Goal: Information Seeking & Learning: Learn about a topic

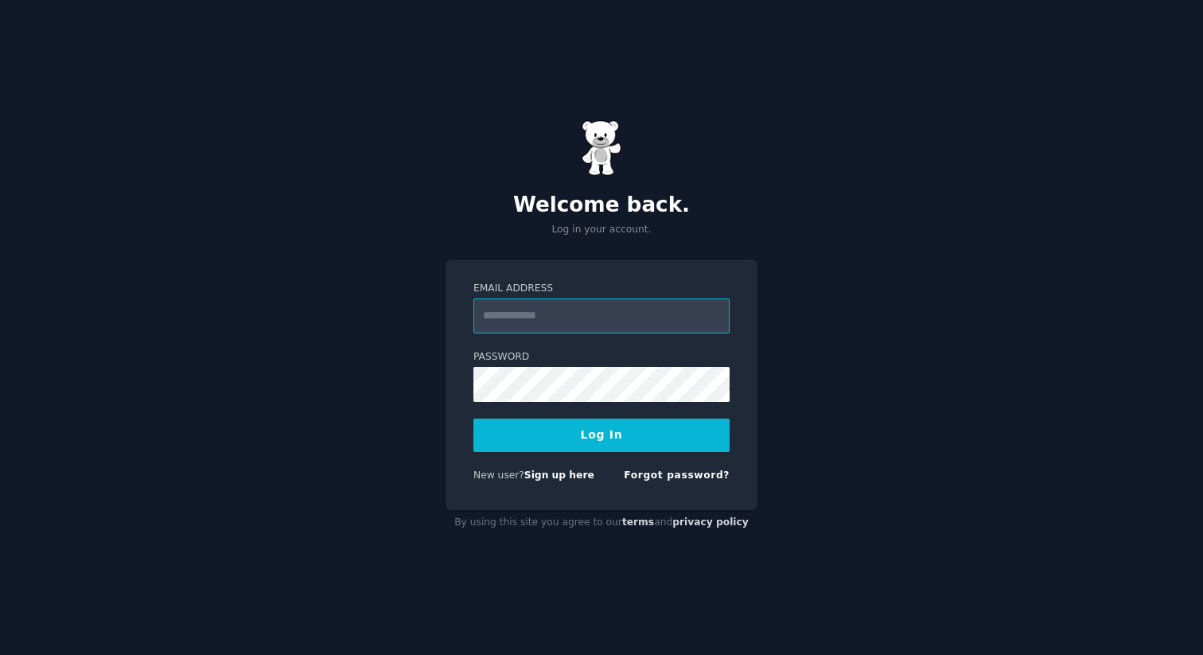
click at [537, 315] on input "Email Address" at bounding box center [601, 315] width 256 height 35
type input "**********"
click at [601, 448] on button "Log In" at bounding box center [601, 435] width 256 height 33
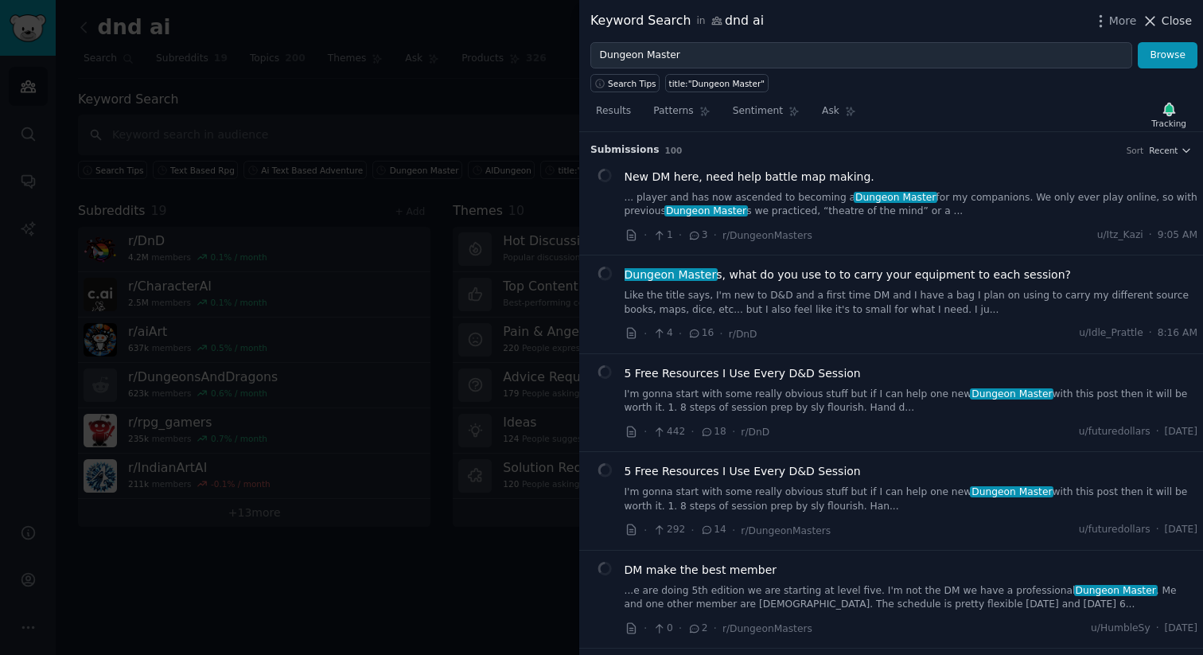
click at [1182, 25] on span "Close" at bounding box center [1177, 21] width 30 height 17
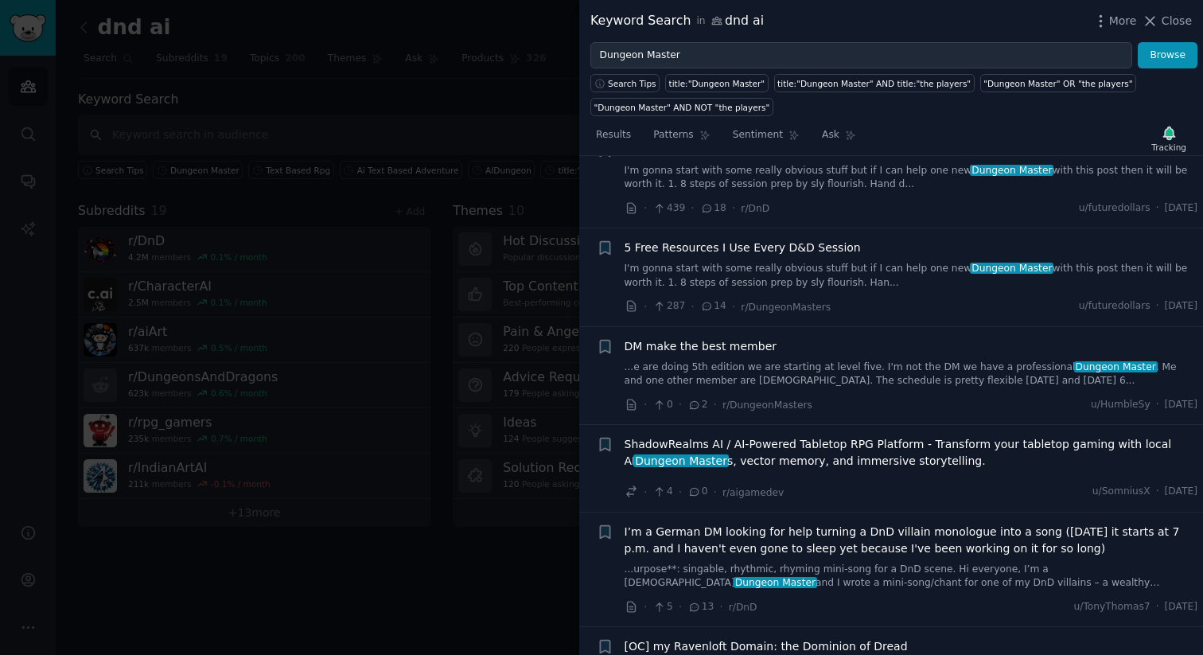
scroll to position [248, 0]
click at [339, 565] on div at bounding box center [601, 327] width 1203 height 655
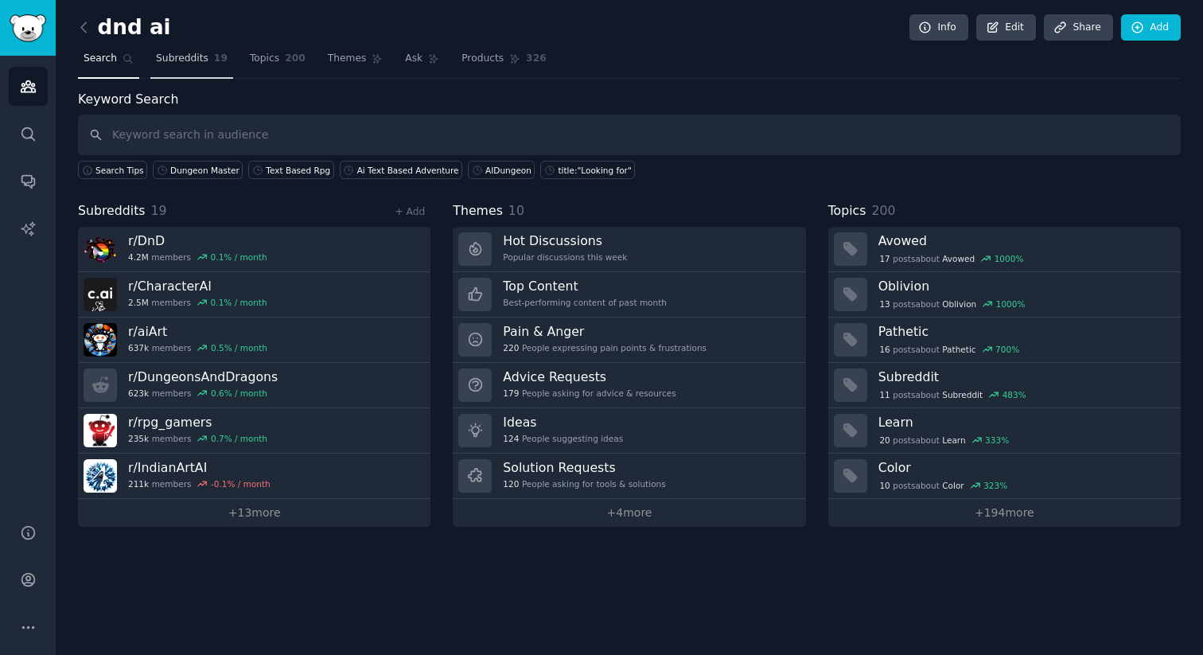
click at [189, 67] on link "Subreddits 19" at bounding box center [191, 62] width 83 height 33
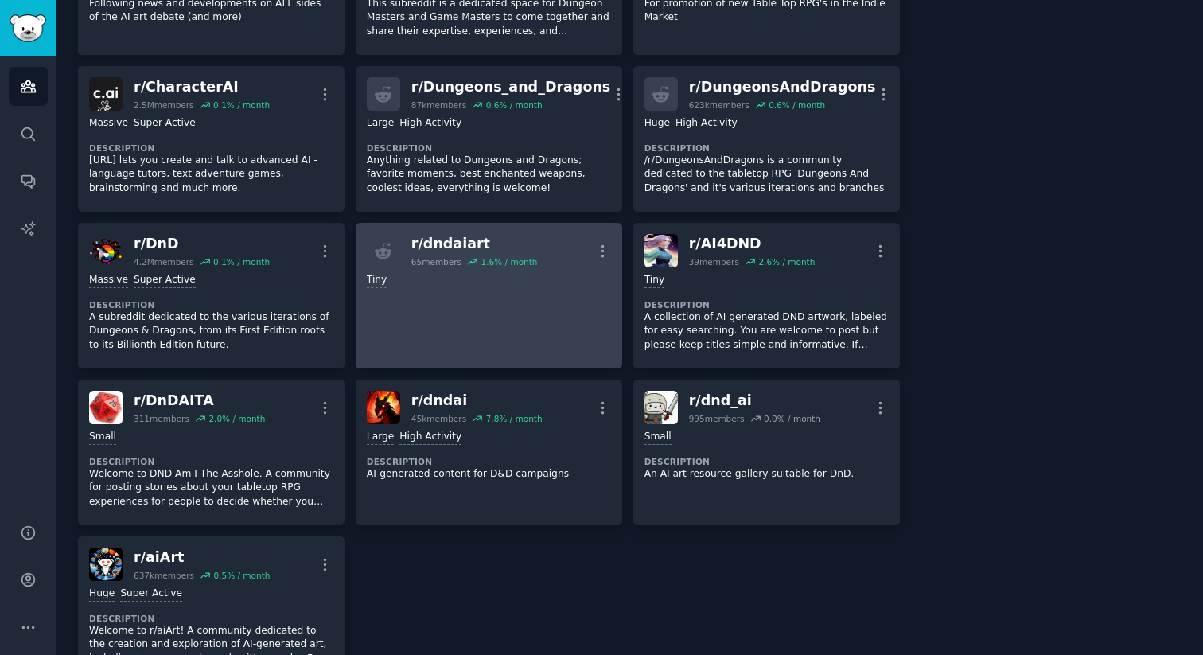
scroll to position [556, 0]
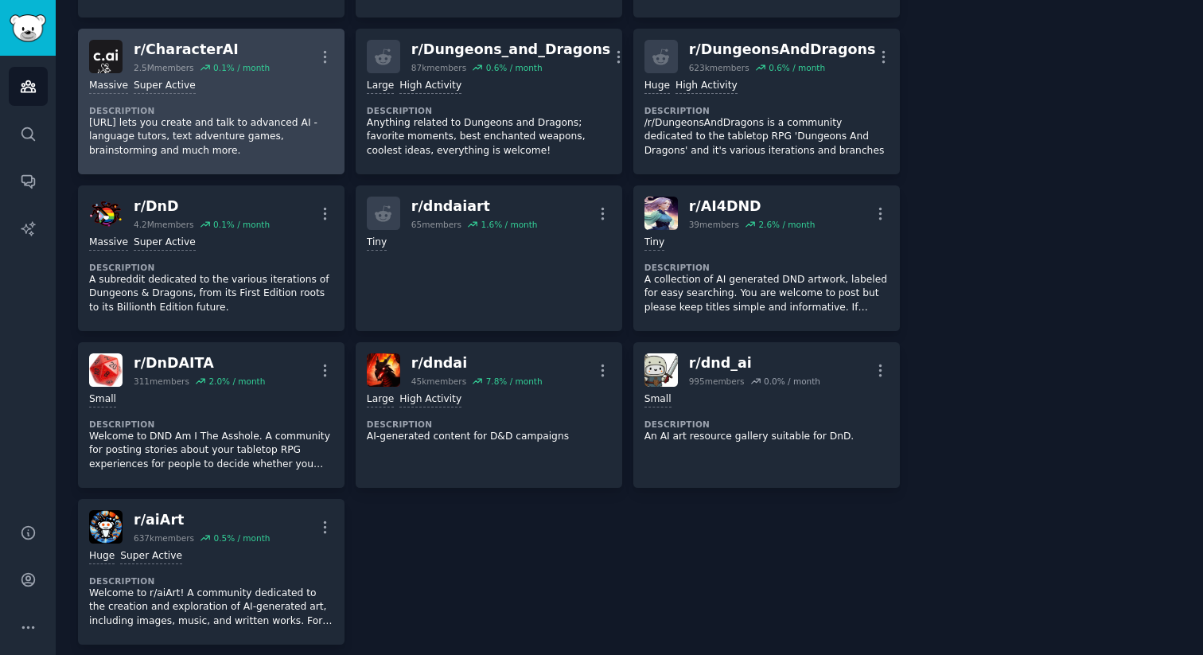
click at [267, 101] on div "Massive Super Active Description [URL] lets you create and talk to advanced AI …" at bounding box center [211, 118] width 244 height 90
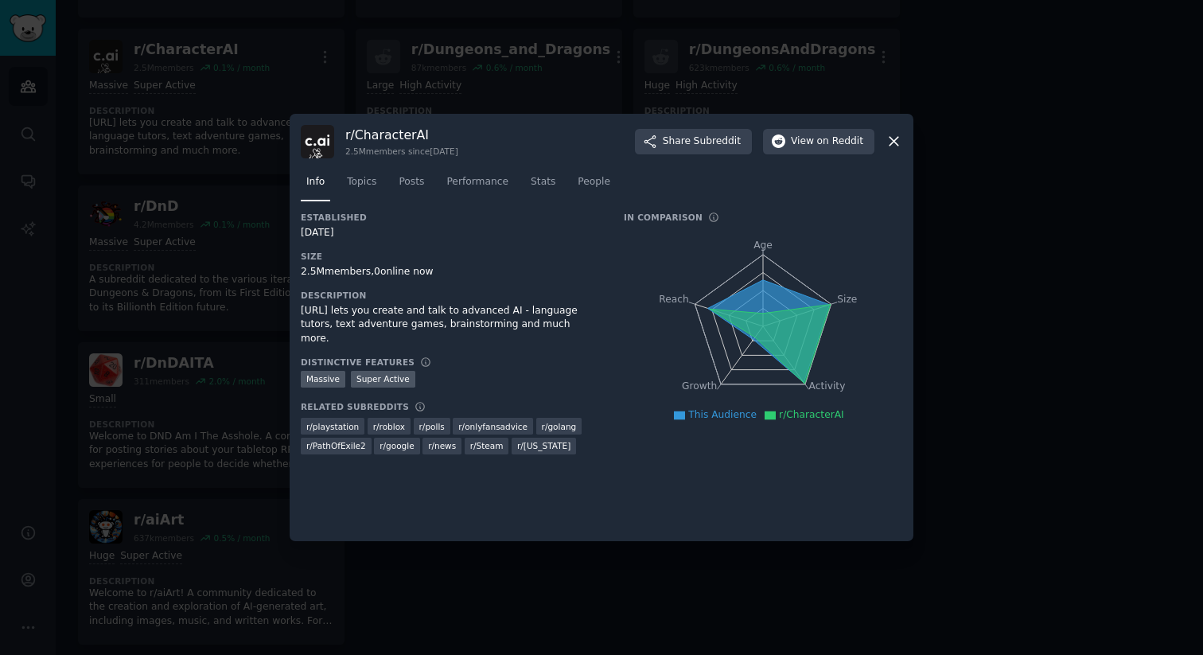
click at [889, 144] on icon at bounding box center [894, 141] width 17 height 17
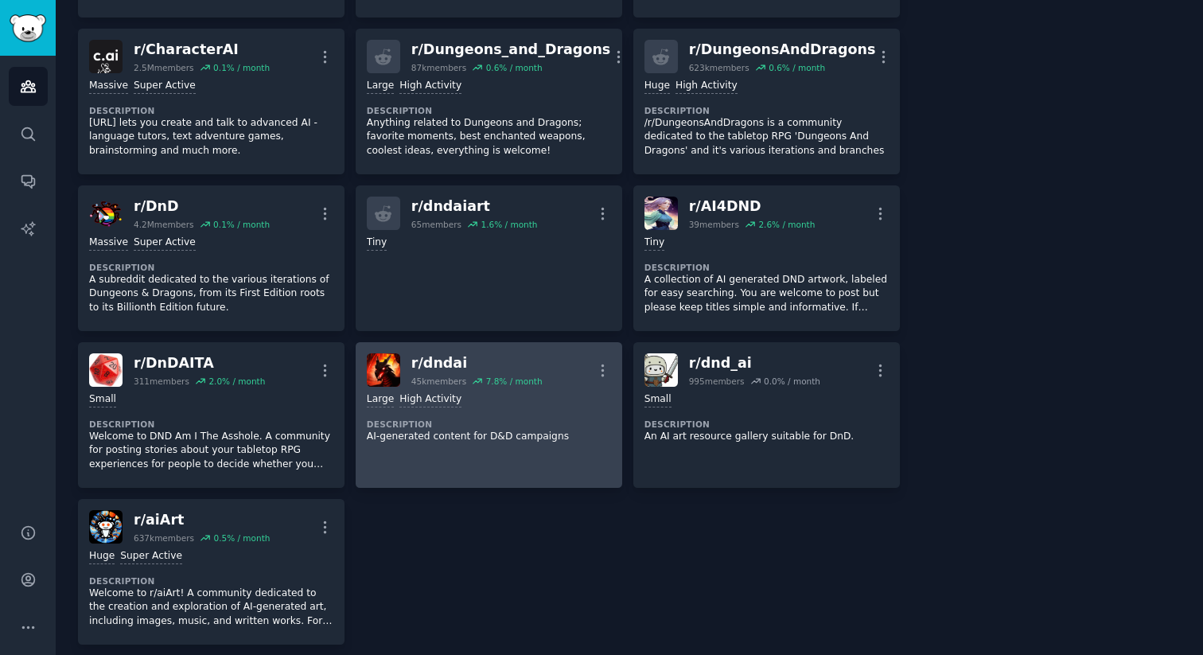
click at [556, 454] on link "r/ dndai 45k members 7.8 % / month More Large High Activity Description AI-gene…" at bounding box center [489, 415] width 267 height 146
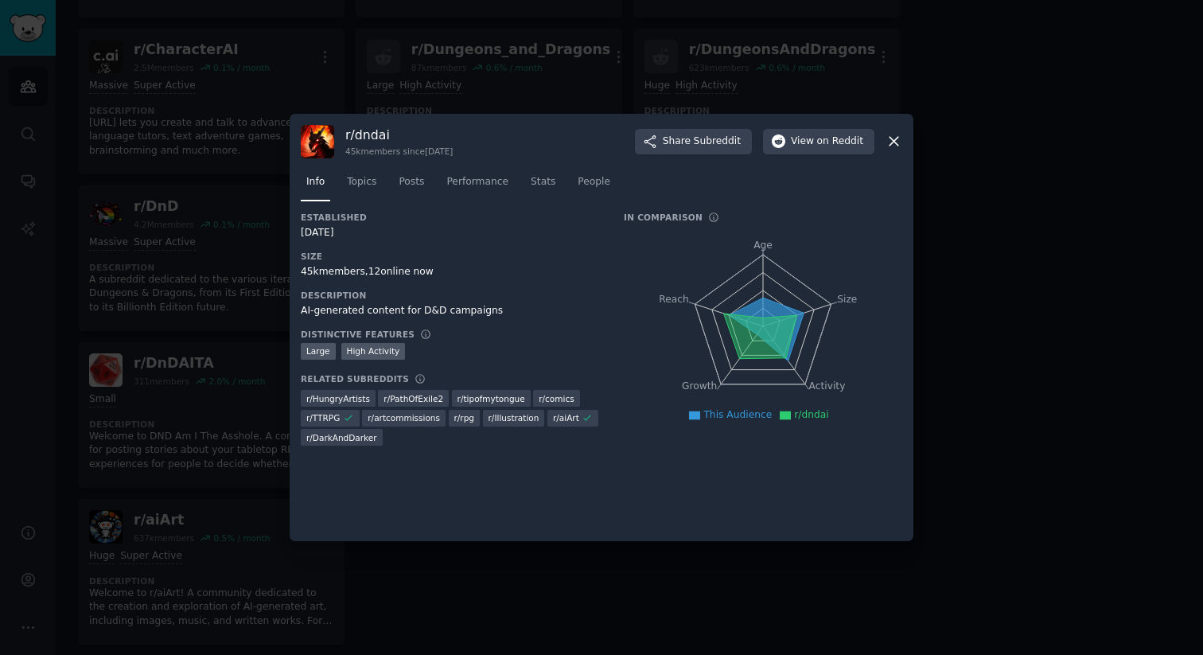
click at [588, 318] on div "Established [DATE] Size 45k members, 12 online now Description AI-generated con…" at bounding box center [451, 334] width 301 height 245
click at [896, 146] on icon at bounding box center [894, 141] width 17 height 17
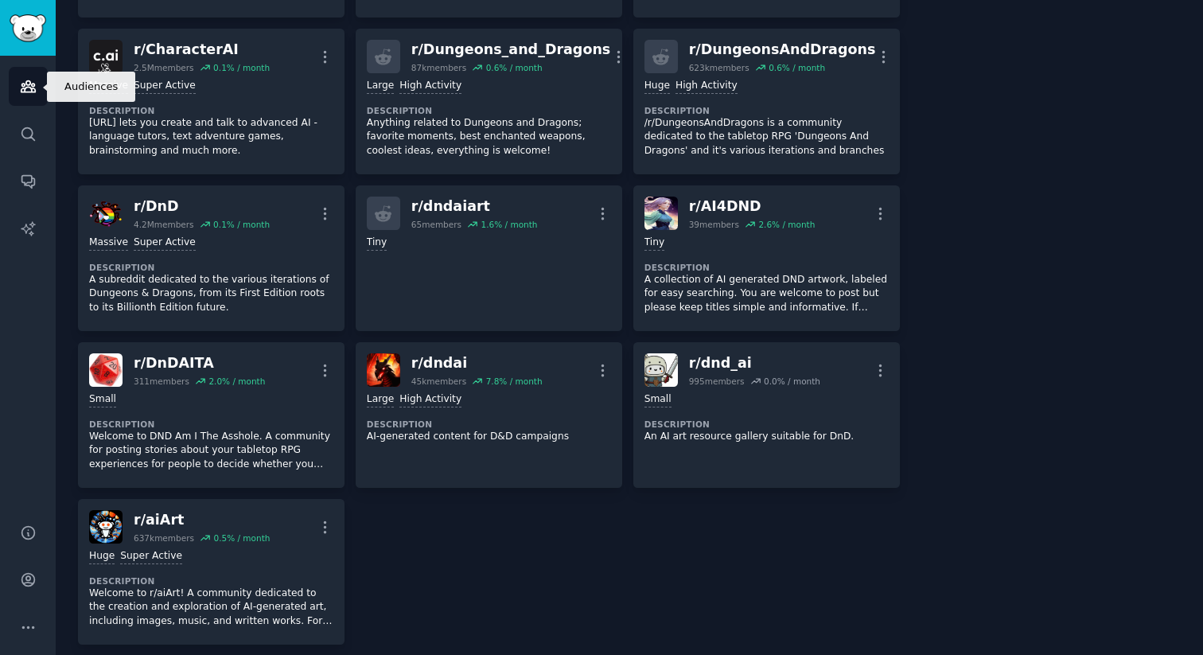
click at [6, 93] on div "Audiences Search Conversations AI Reports" at bounding box center [28, 280] width 56 height 449
click at [22, 44] on link "Sidebar" at bounding box center [28, 28] width 56 height 56
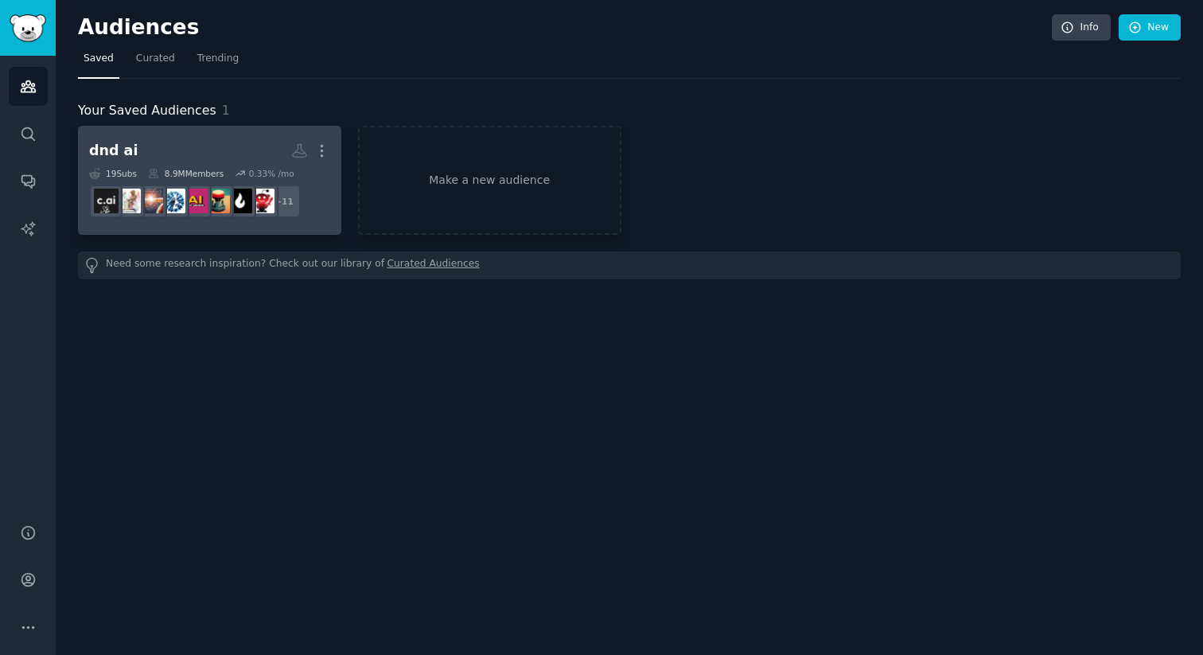
click at [232, 159] on h2 "dnd ai Custom Audience More" at bounding box center [209, 151] width 241 height 28
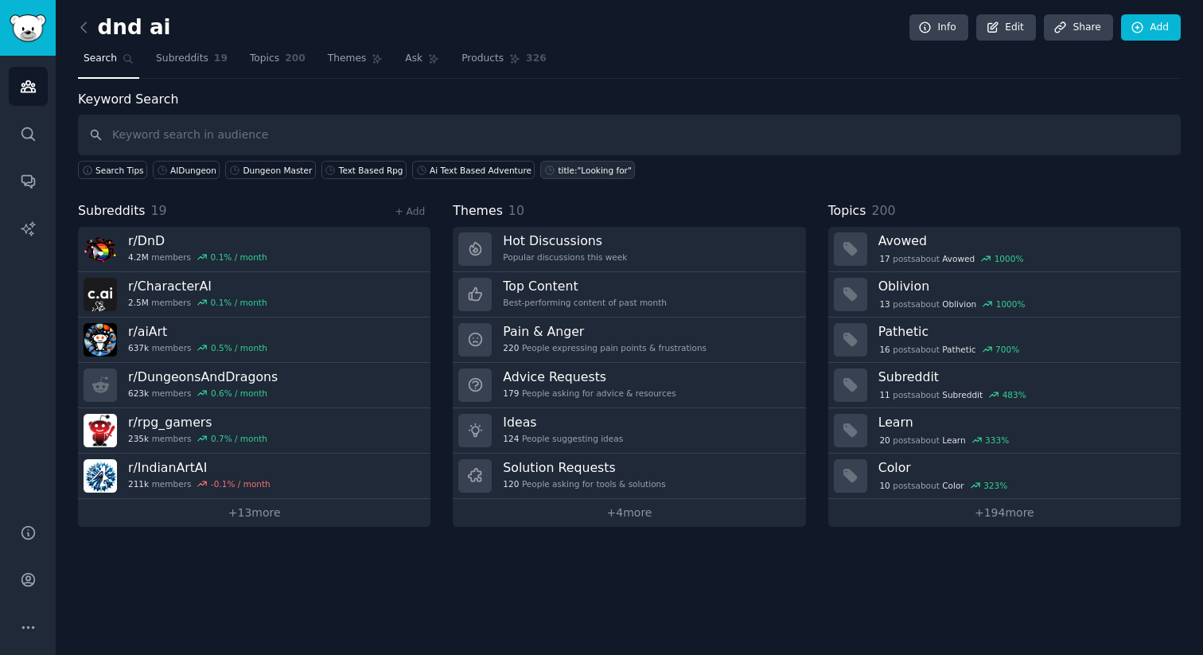
click at [563, 171] on div "title:"Looking for"" at bounding box center [594, 170] width 73 height 11
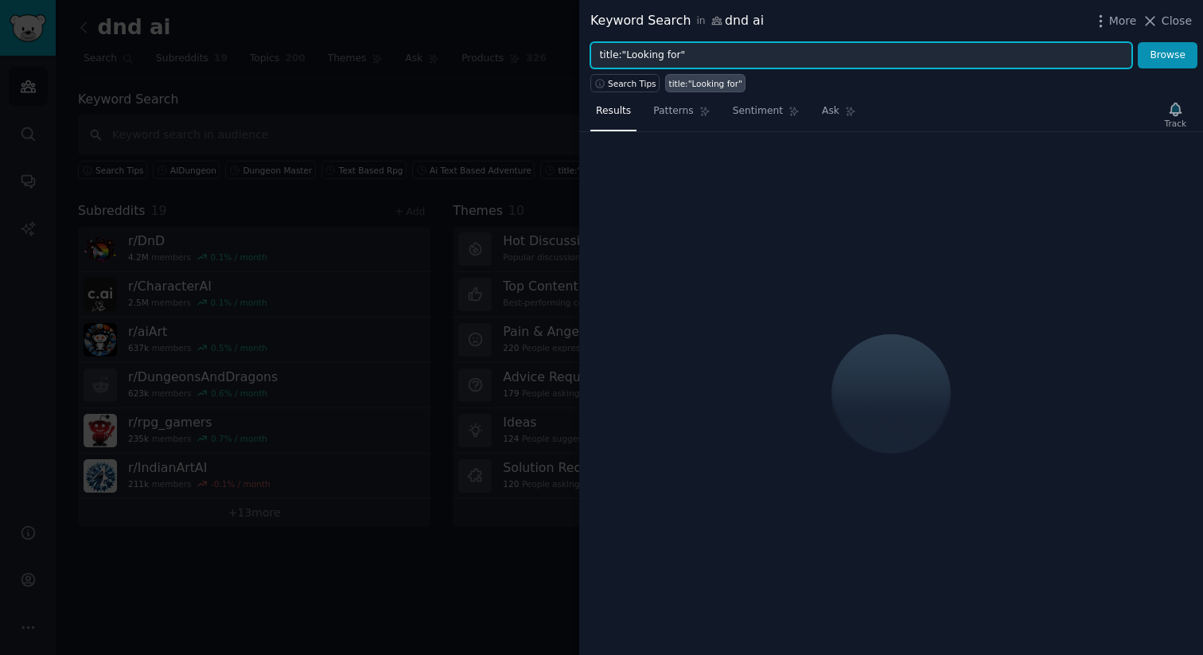
click at [703, 57] on input "title:"Looking for"" at bounding box center [861, 55] width 542 height 27
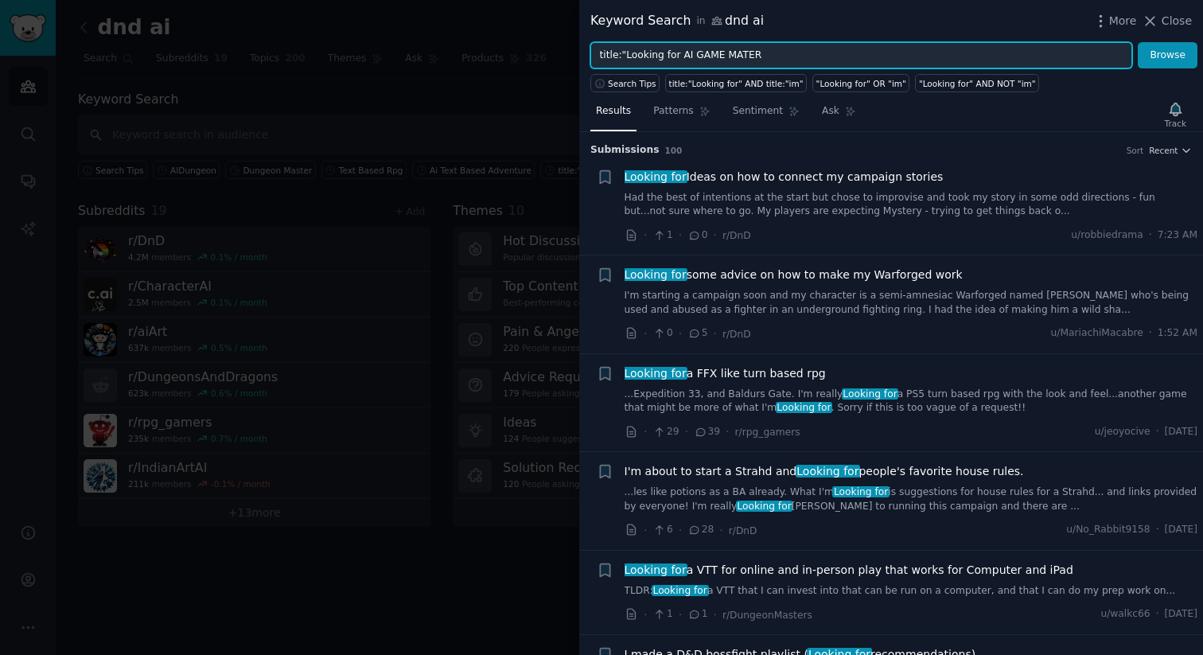
click at [1138, 42] on button "Browse" at bounding box center [1168, 55] width 60 height 27
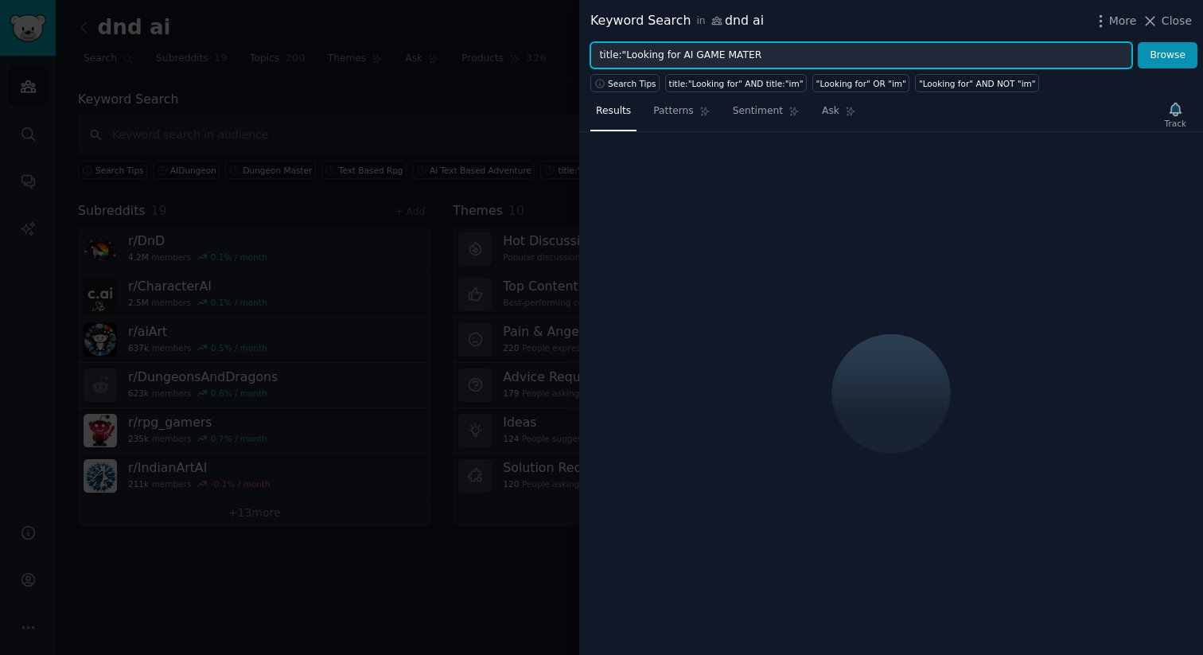
click at [734, 55] on input "title:"Looking for AI GAME MATER" at bounding box center [861, 55] width 542 height 27
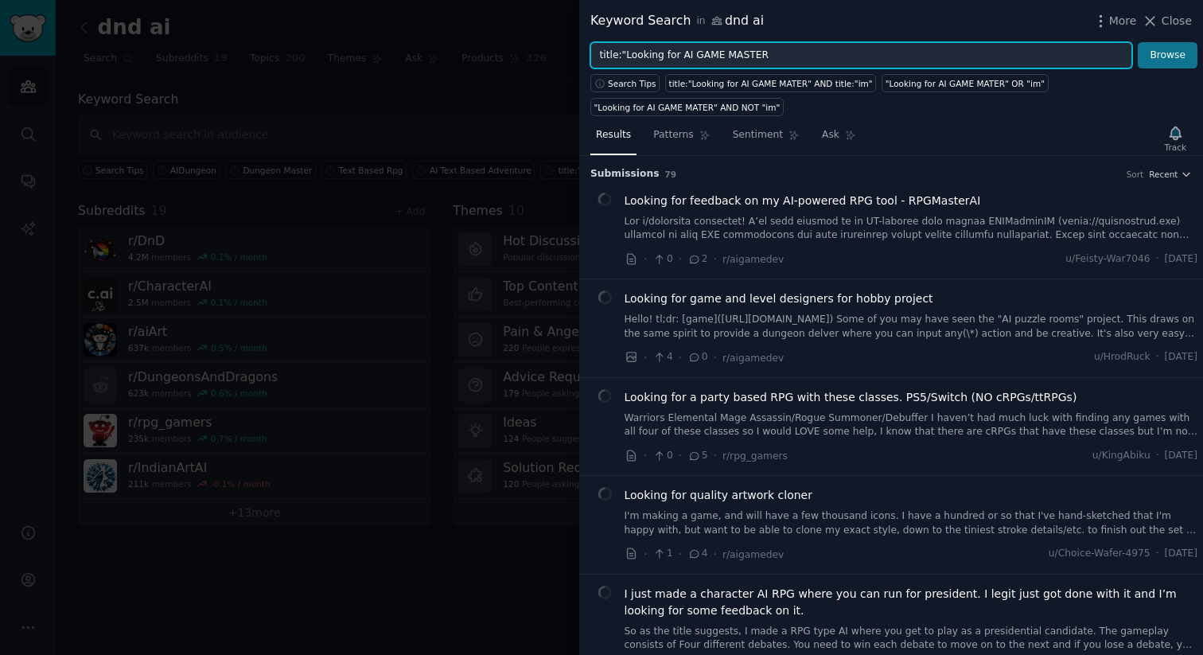
type input "title:"Looking for AI GAME MASTER"
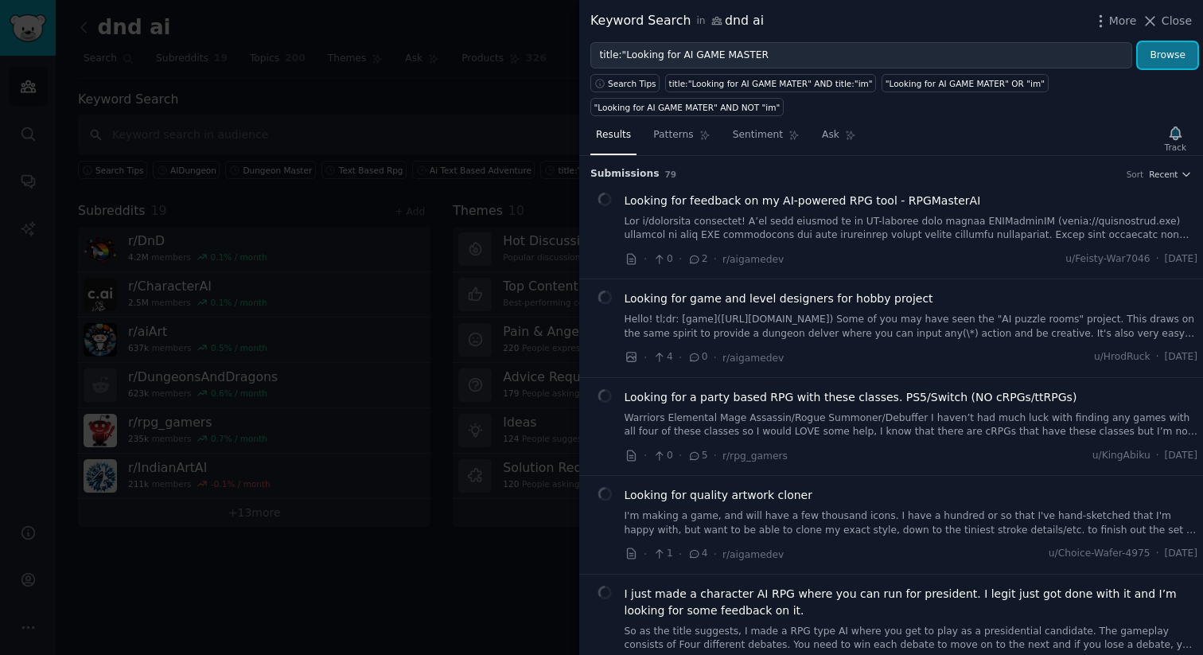
click at [1166, 50] on button "Browse" at bounding box center [1168, 55] width 60 height 27
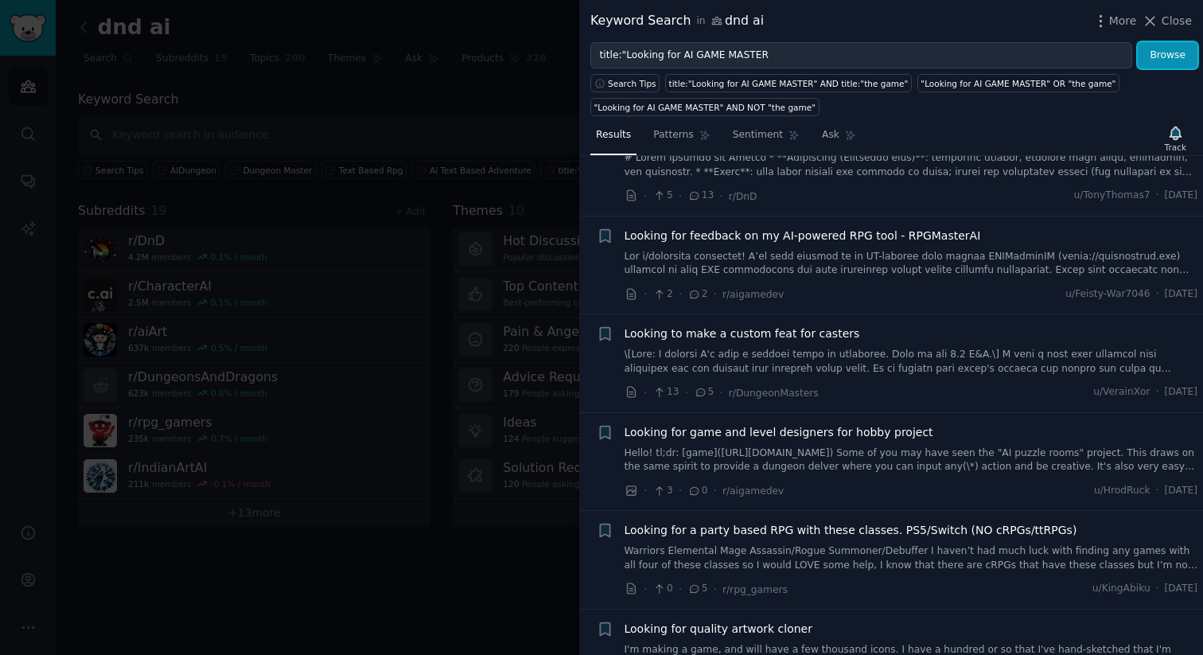
scroll to position [179, 0]
